Goal: Transaction & Acquisition: Book appointment/travel/reservation

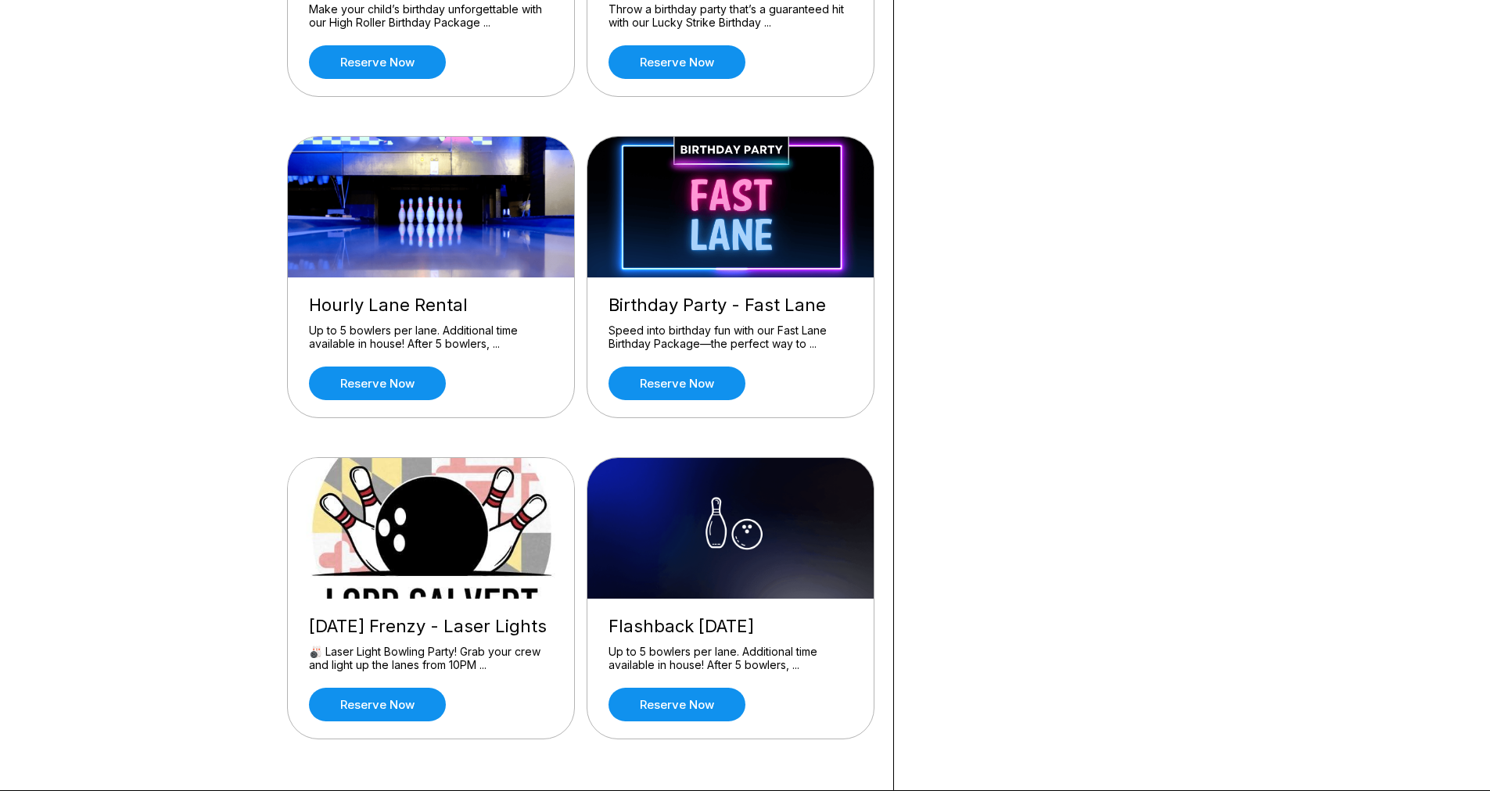
scroll to position [313, 0]
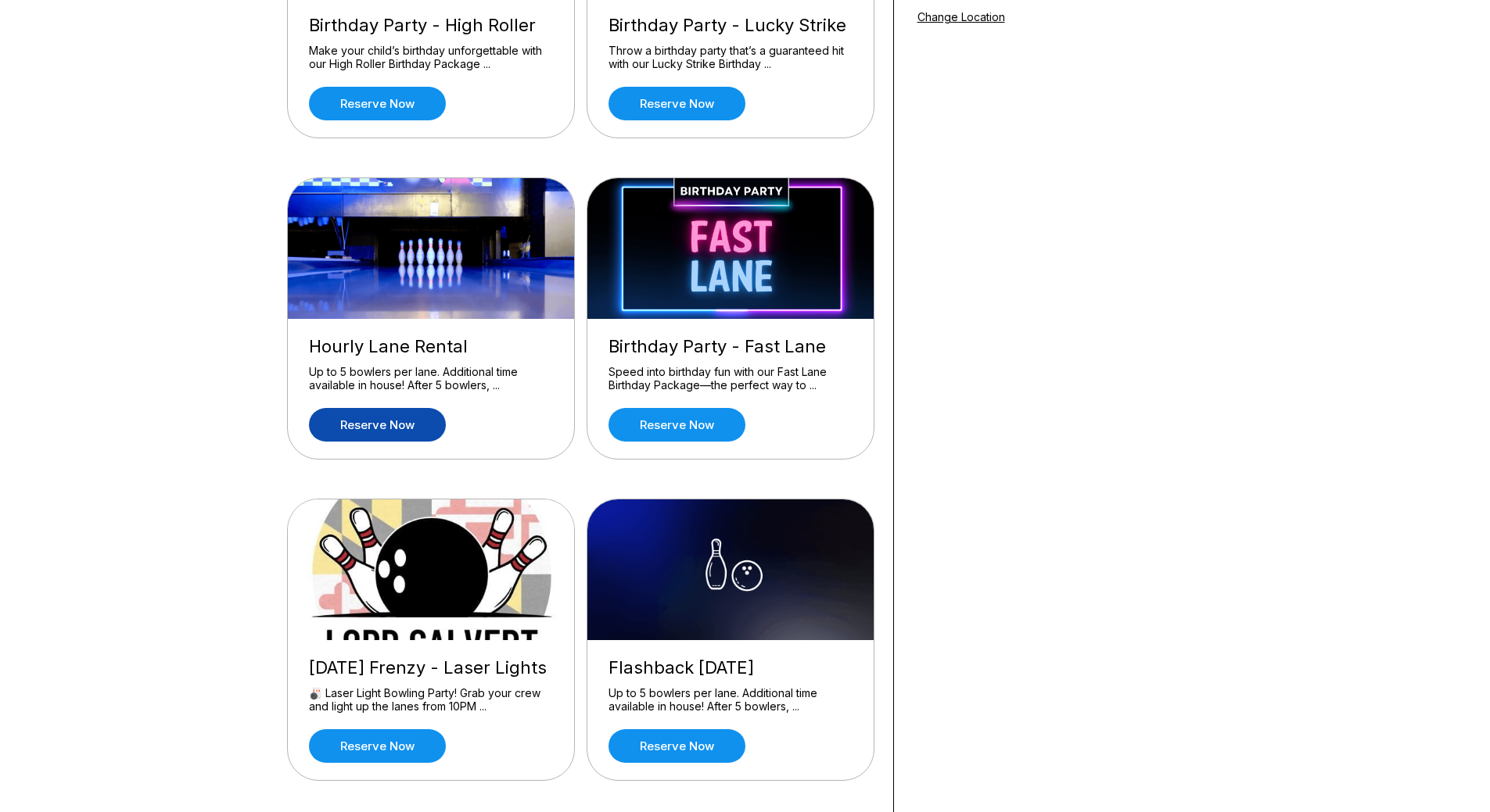
click at [378, 421] on link "Reserve now" at bounding box center [377, 425] width 136 height 33
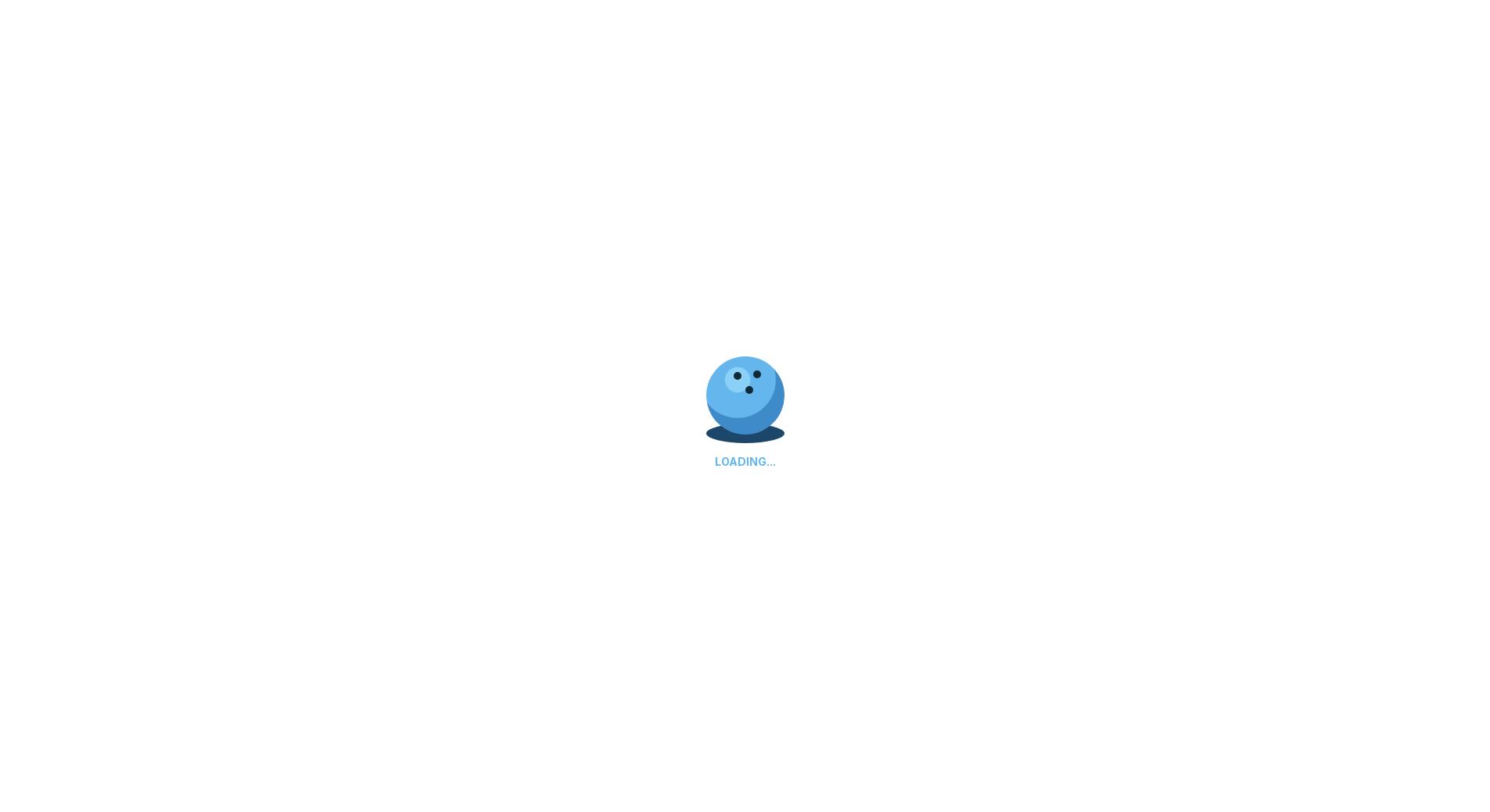
scroll to position [0, 0]
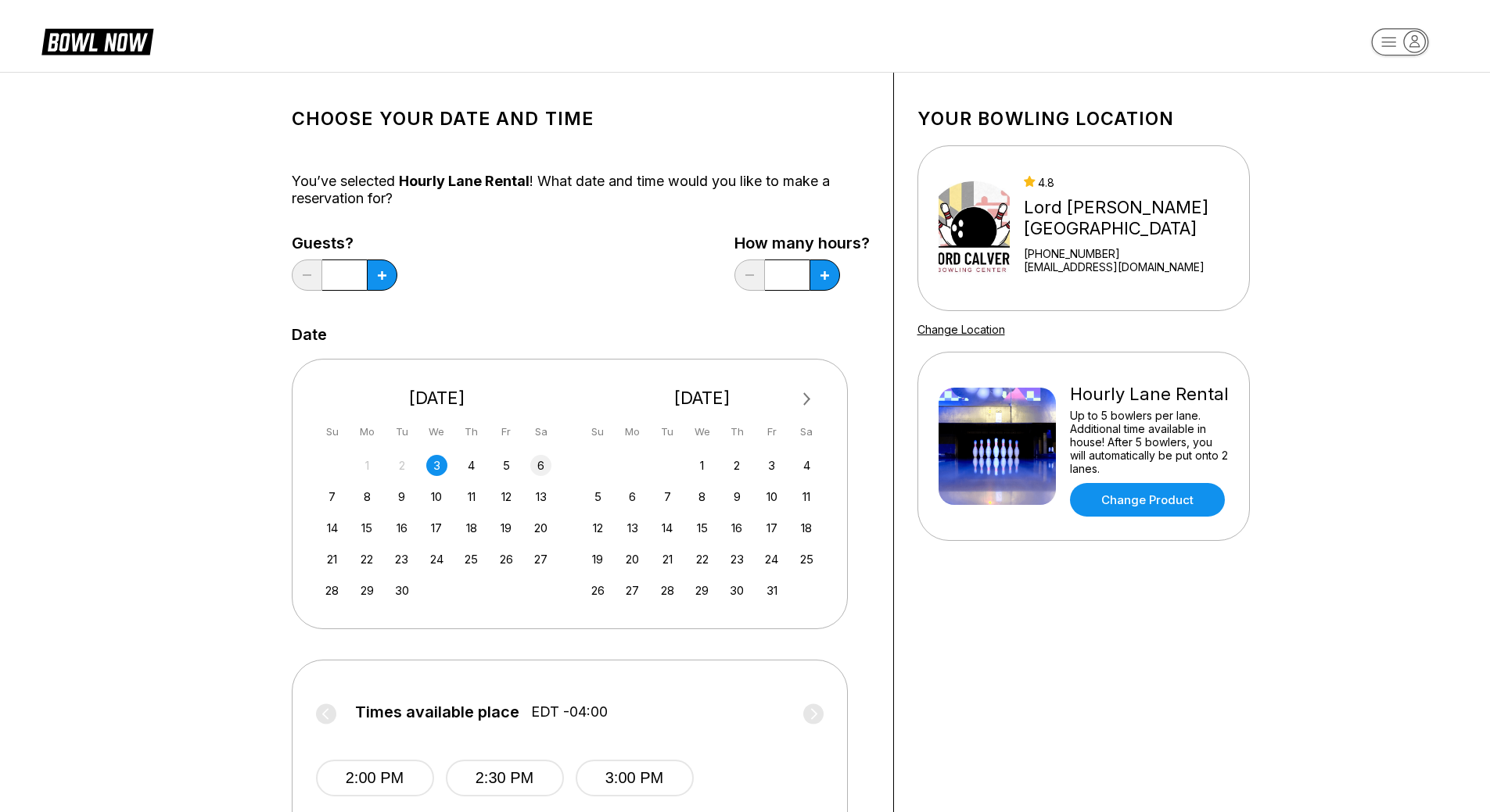
click at [538, 475] on div "6" at bounding box center [541, 466] width 21 height 21
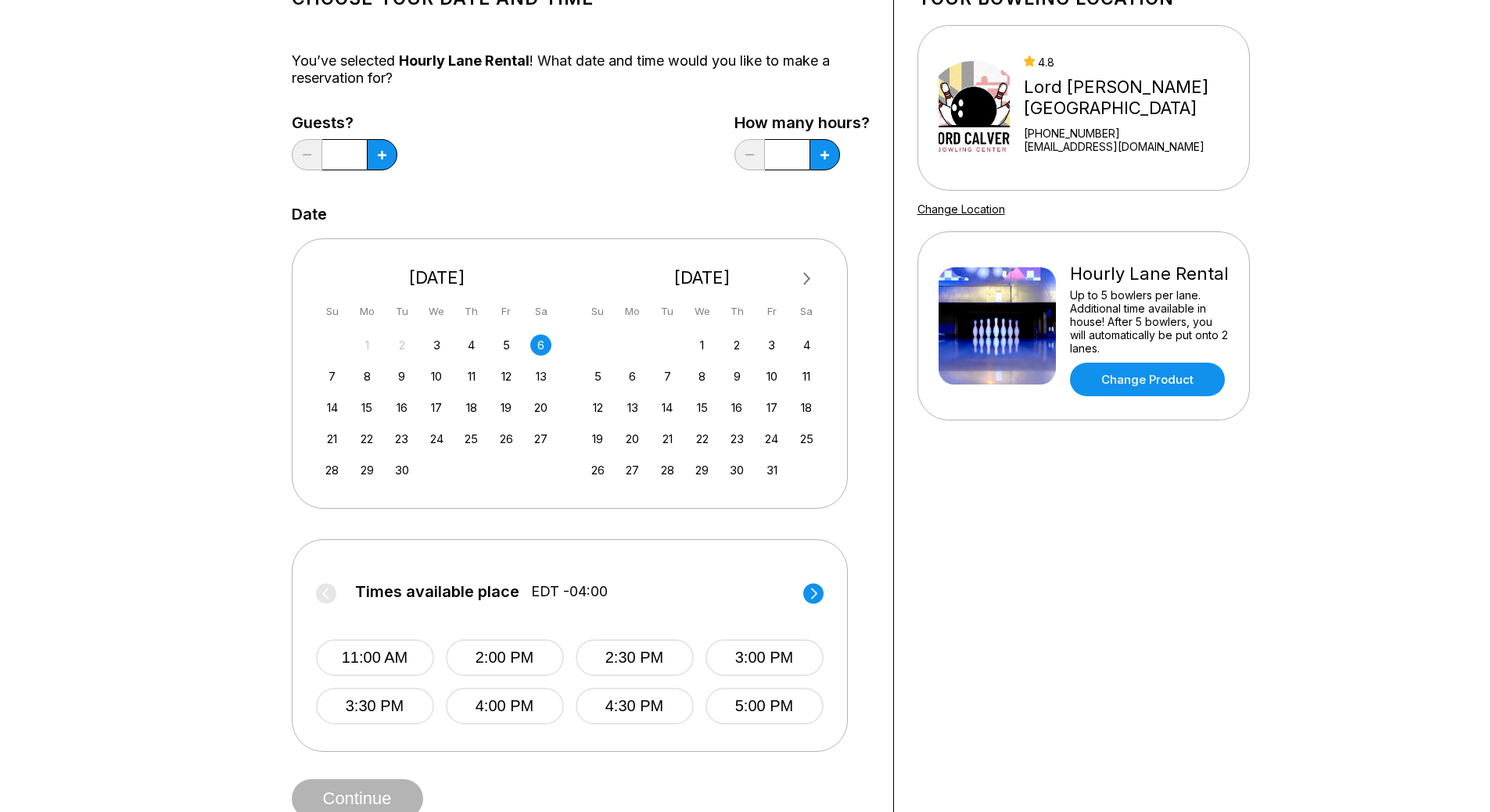
scroll to position [156, 0]
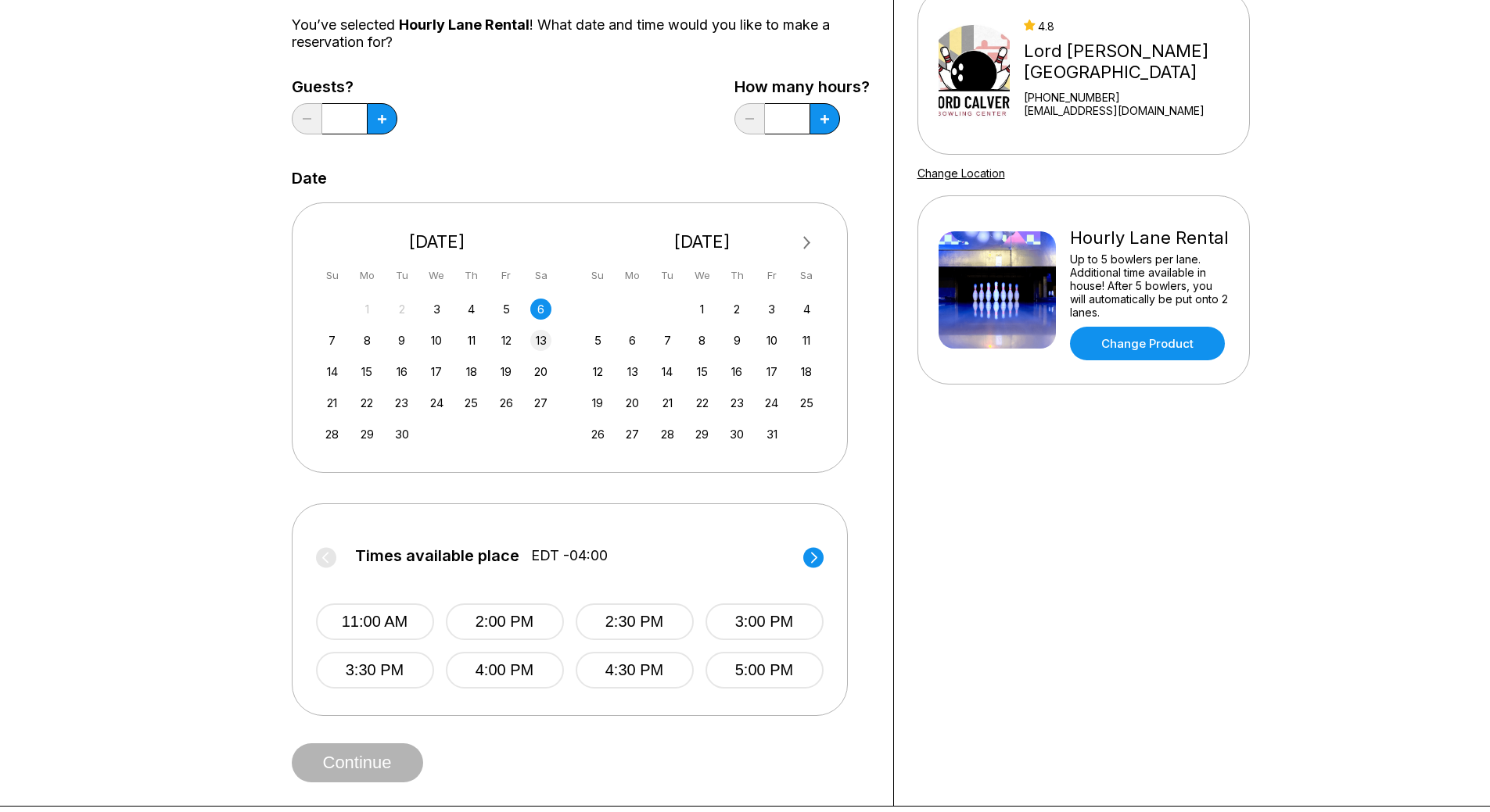
click at [539, 344] on div "13" at bounding box center [541, 341] width 21 height 21
click at [544, 405] on div "27" at bounding box center [541, 403] width 21 height 21
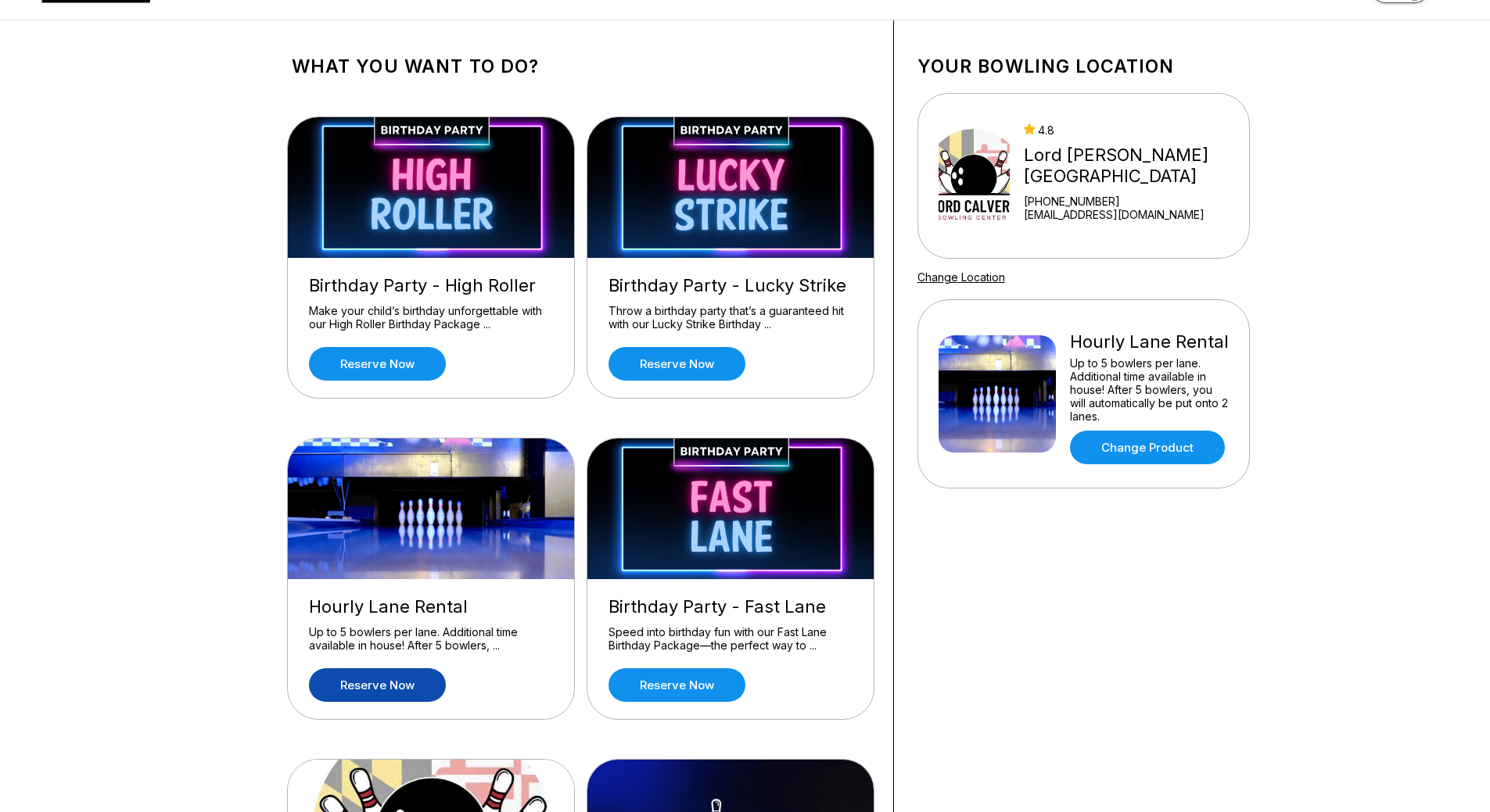
scroll to position [78, 0]
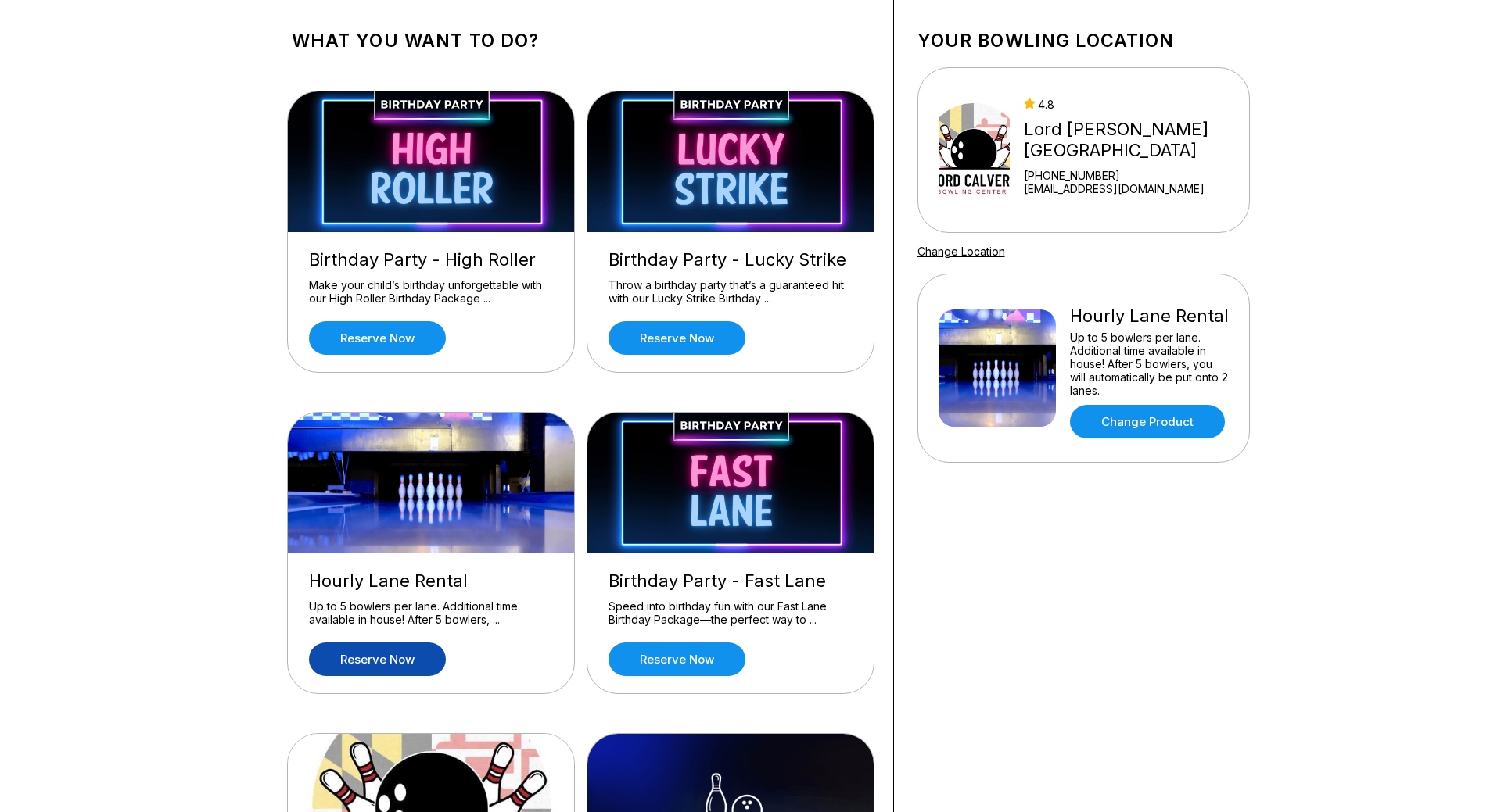
click at [735, 206] on img at bounding box center [731, 161] width 288 height 140
click at [689, 337] on link "Reserve now" at bounding box center [677, 338] width 136 height 33
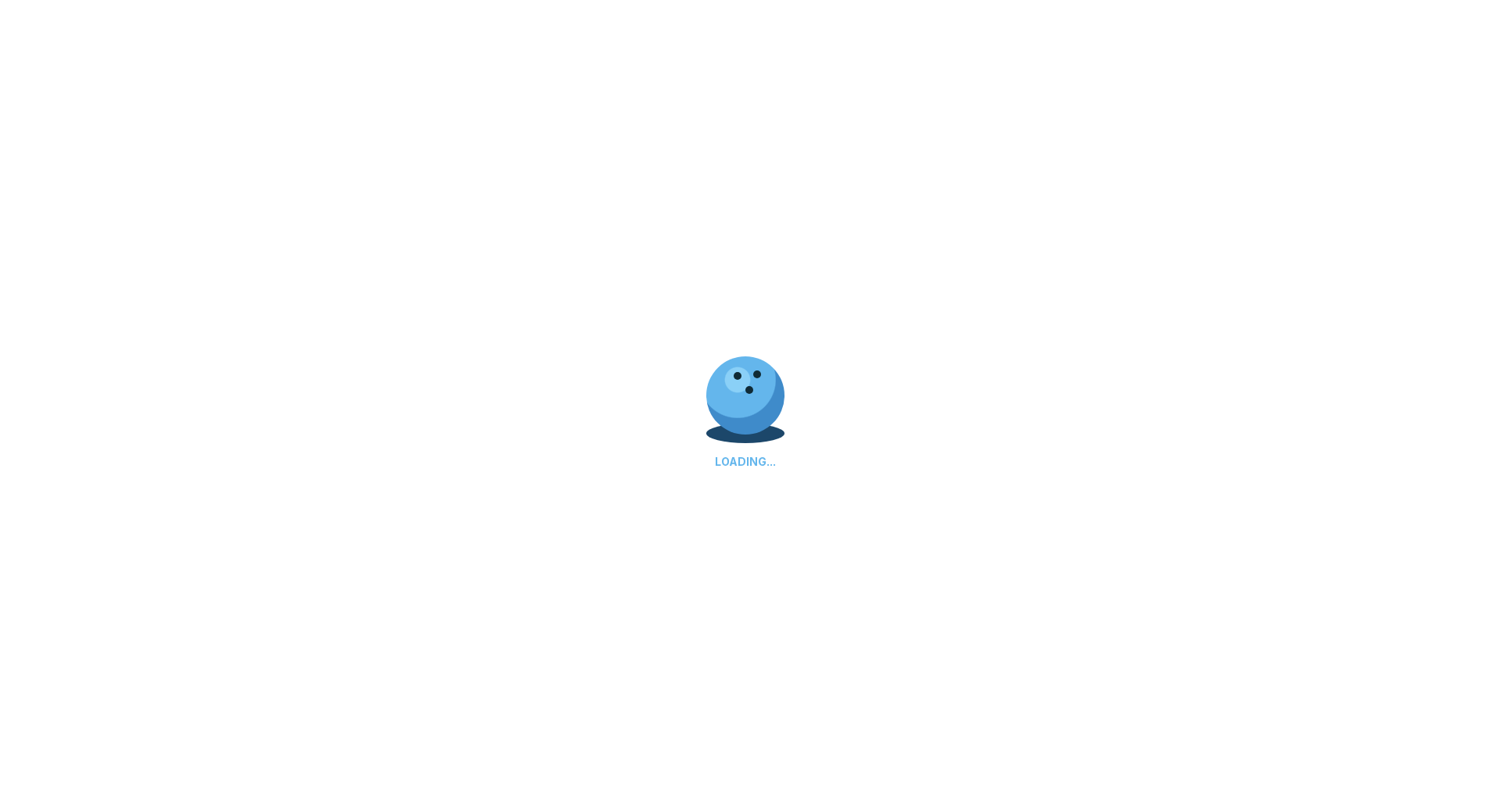
scroll to position [0, 0]
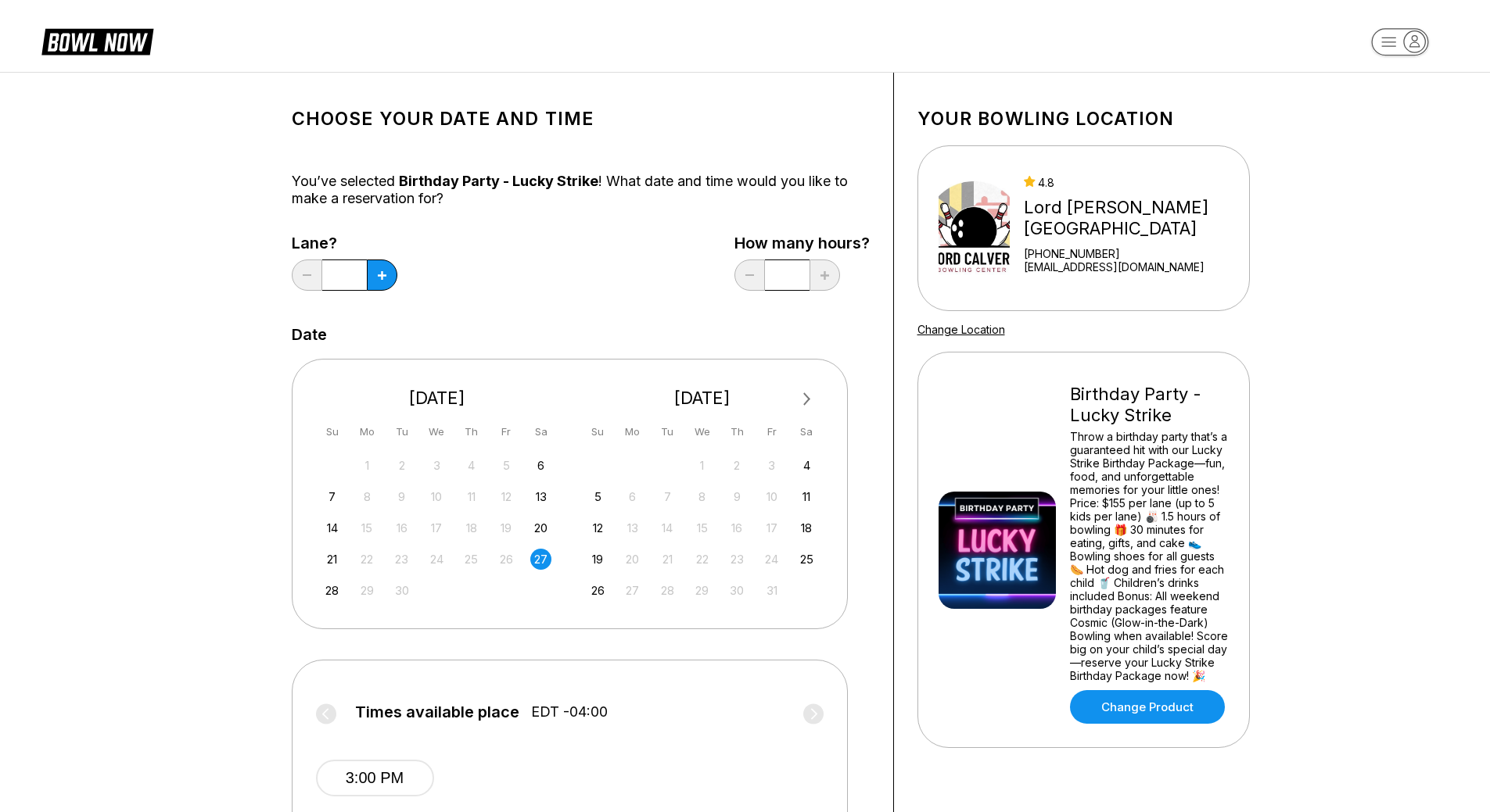
click at [801, 405] on button "Next Month" at bounding box center [808, 400] width 25 height 25
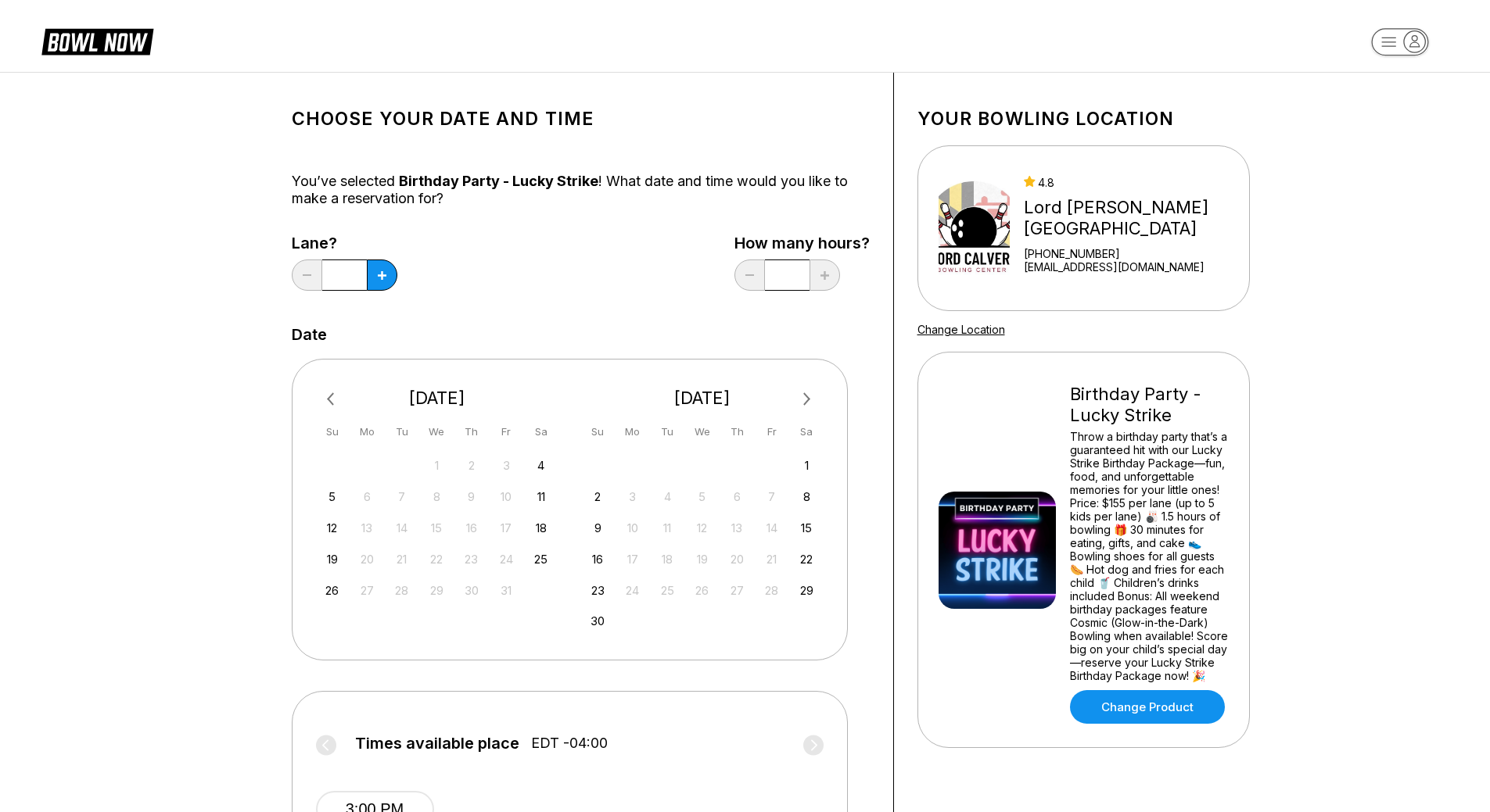
click at [806, 403] on span "Next Month" at bounding box center [806, 399] width 0 height 18
click at [808, 467] on div "6" at bounding box center [807, 466] width 21 height 21
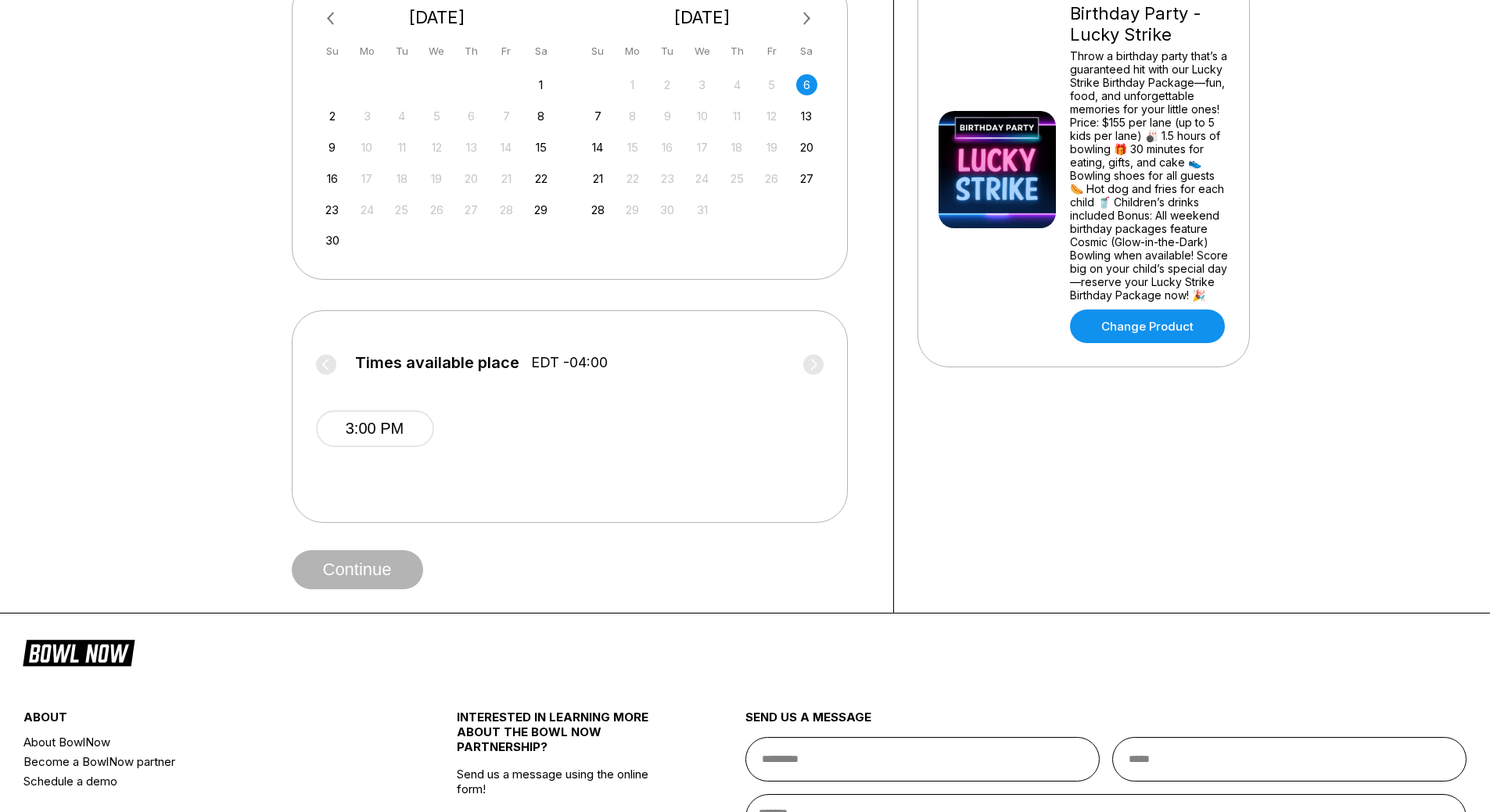
scroll to position [391, 0]
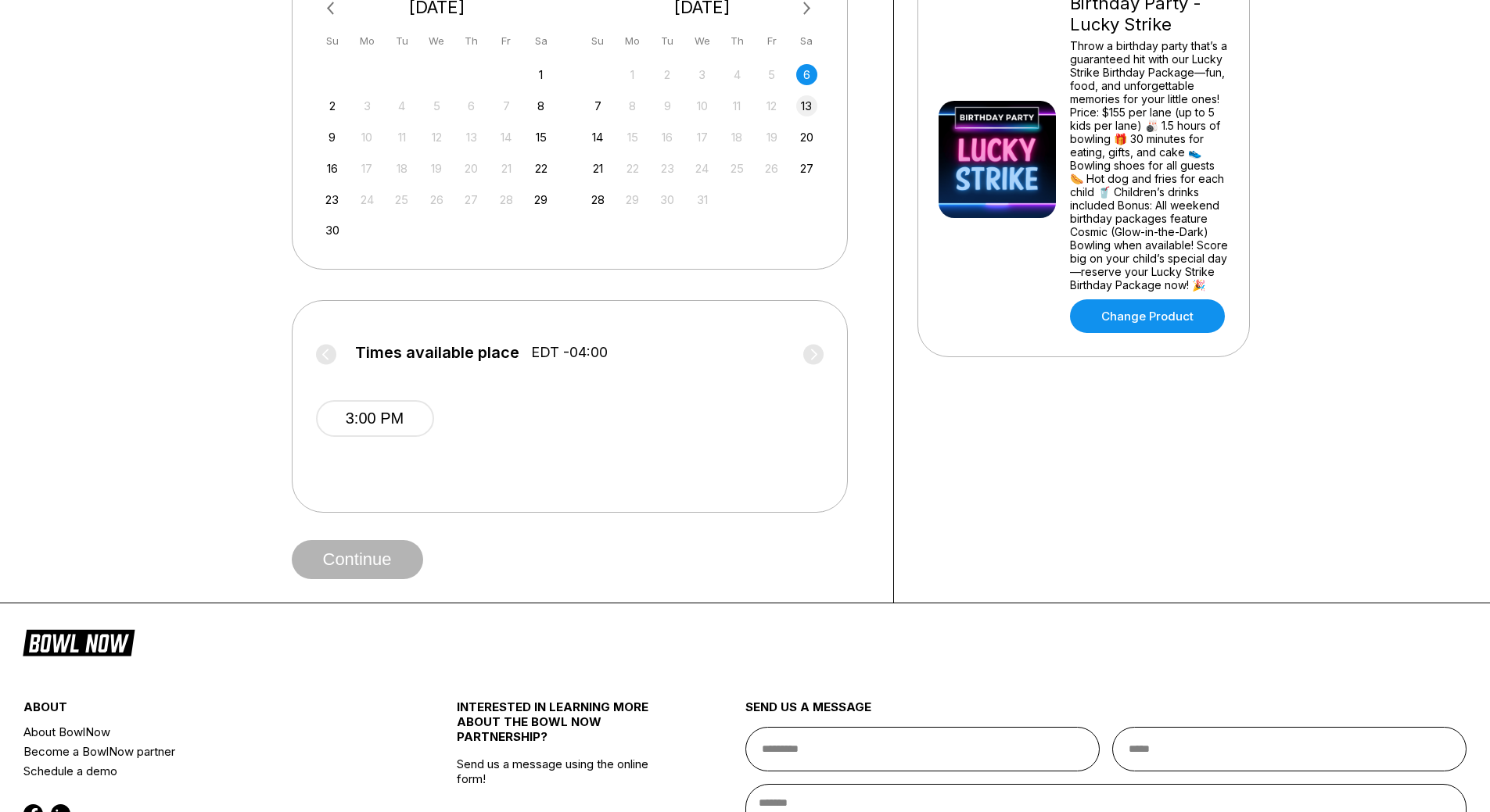
click at [809, 108] on div "13" at bounding box center [807, 106] width 21 height 21
click at [799, 170] on div "27" at bounding box center [807, 169] width 21 height 21
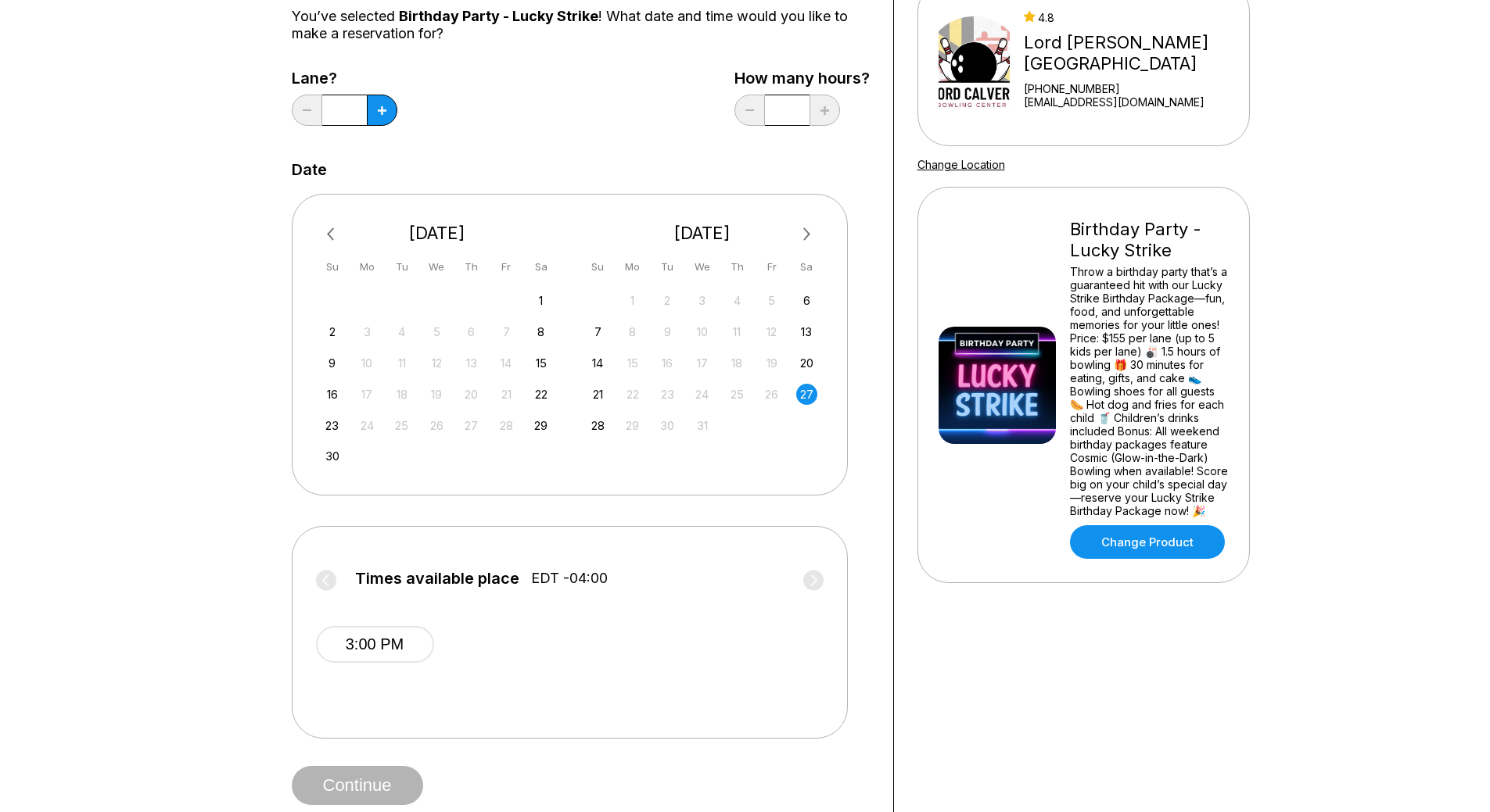
scroll to position [156, 0]
